Goal: Task Accomplishment & Management: Manage account settings

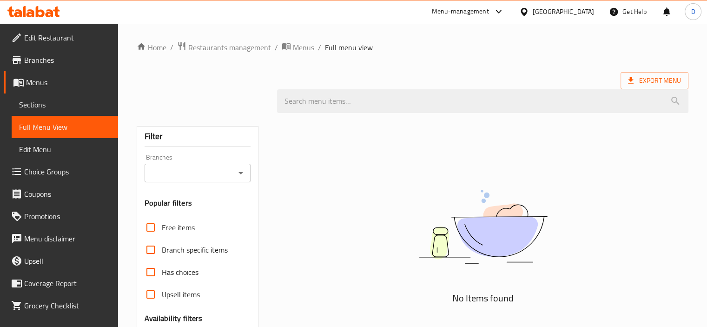
click at [572, 4] on div "[GEOGRAPHIC_DATA]" at bounding box center [557, 11] width 90 height 22
click at [65, 99] on span "Sections" at bounding box center [65, 104] width 92 height 11
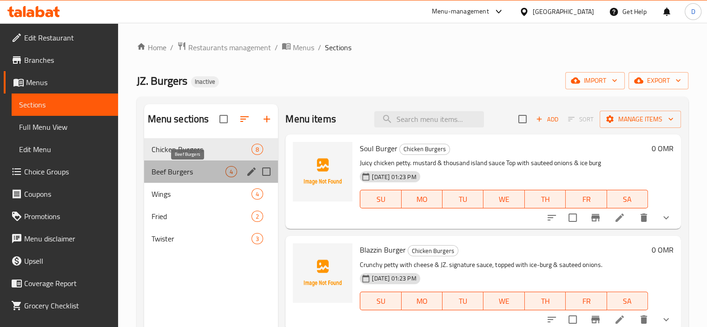
click at [211, 169] on span "Beef Burgers" at bounding box center [188, 171] width 74 height 11
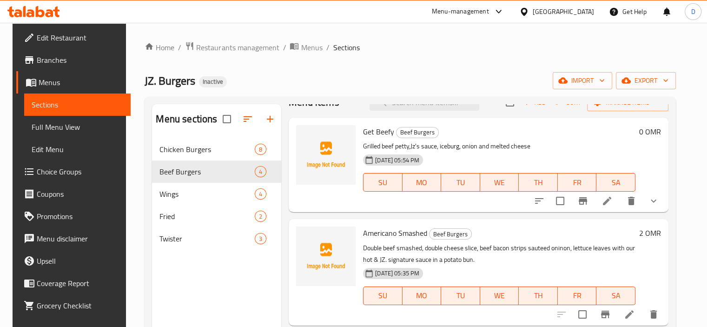
scroll to position [19, 0]
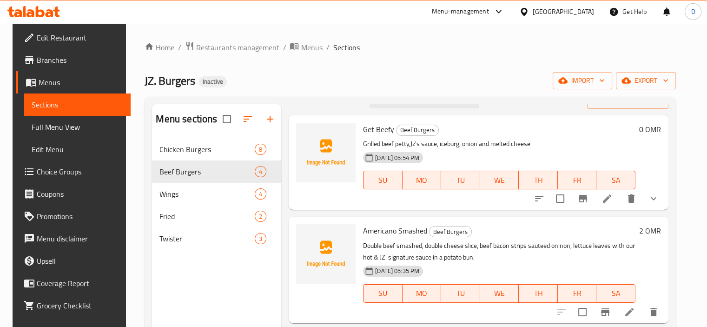
click at [529, 7] on icon at bounding box center [524, 12] width 10 height 10
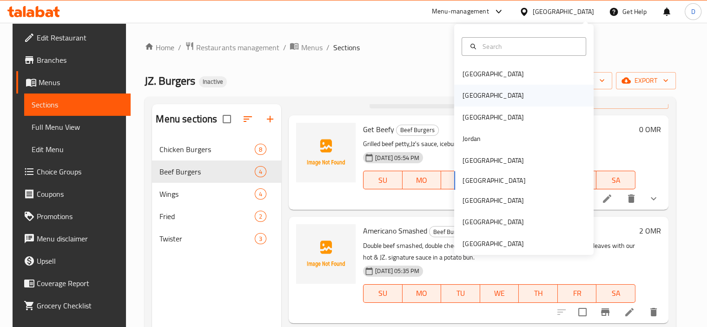
click at [510, 86] on div "[GEOGRAPHIC_DATA]" at bounding box center [523, 95] width 139 height 21
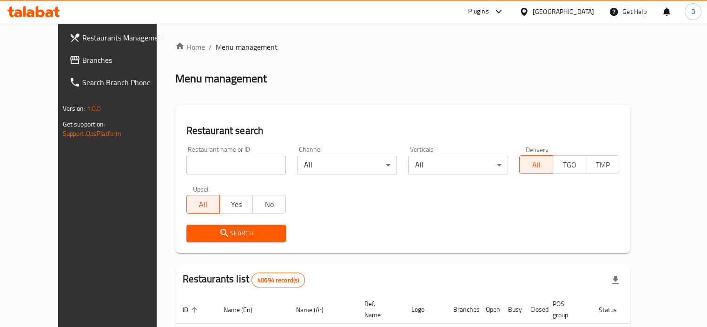
click at [82, 64] on span "Branches" at bounding box center [125, 59] width 86 height 11
